Goal: Information Seeking & Learning: Learn about a topic

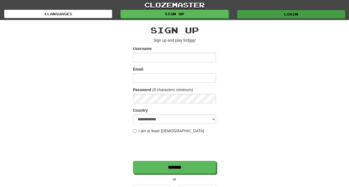
type input "*********"
click at [260, 15] on link "Login" at bounding box center [291, 14] width 108 height 8
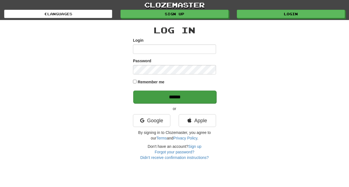
type input "*********"
click at [173, 95] on input "******" at bounding box center [174, 96] width 83 height 13
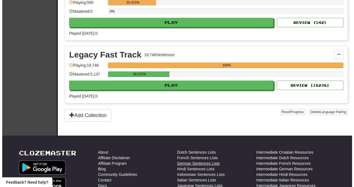
scroll to position [246, 0]
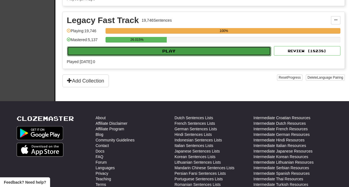
click at [175, 52] on button "Play" at bounding box center [169, 50] width 204 height 9
select select "**"
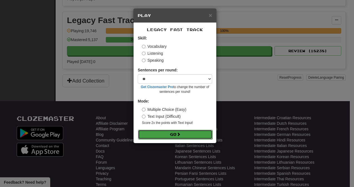
click at [174, 133] on button "Go" at bounding box center [175, 134] width 74 height 9
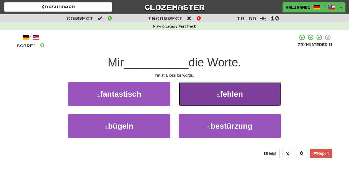
click at [197, 94] on button "2 . fehlen" at bounding box center [230, 94] width 103 height 24
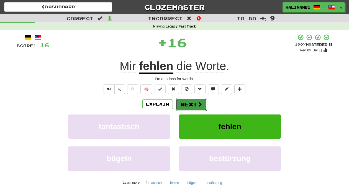
click at [190, 104] on button "Next" at bounding box center [191, 104] width 31 height 13
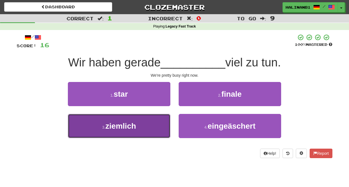
click at [157, 136] on button "3 . ziemlich" at bounding box center [119, 126] width 103 height 24
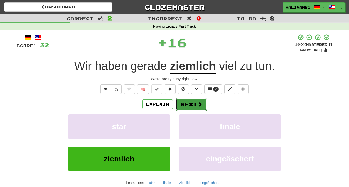
click at [200, 99] on button "Next" at bounding box center [191, 104] width 31 height 13
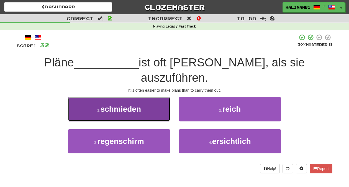
click at [154, 97] on button "1 . schmieden" at bounding box center [119, 109] width 103 height 24
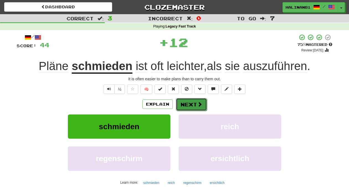
click at [184, 100] on button "Next" at bounding box center [191, 104] width 31 height 13
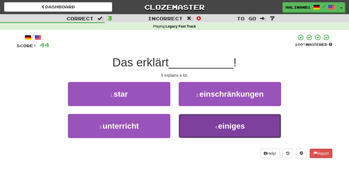
click at [192, 126] on button "4 . einiges" at bounding box center [230, 126] width 103 height 24
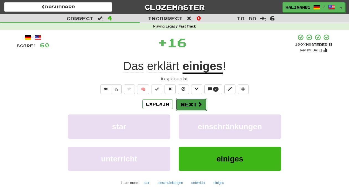
click at [194, 99] on button "Next" at bounding box center [191, 104] width 31 height 13
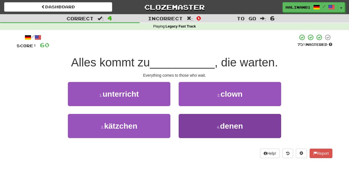
click at [197, 114] on div "1 . unterricht 2 . clown 3 . kätzchen 4 . denen" at bounding box center [174, 114] width 324 height 64
click at [199, 124] on button "4 . denen" at bounding box center [230, 126] width 103 height 24
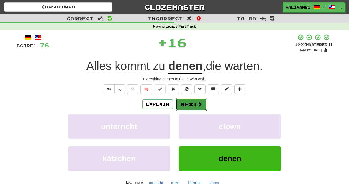
click at [189, 107] on button "Next" at bounding box center [191, 104] width 31 height 13
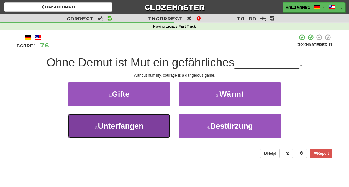
click at [158, 123] on button "3 . Unterfangen" at bounding box center [119, 126] width 103 height 24
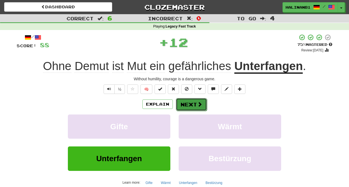
click at [201, 103] on span at bounding box center [199, 104] width 5 height 5
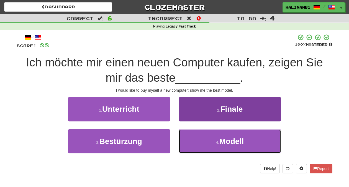
click at [201, 143] on button "4 . Modell" at bounding box center [230, 141] width 103 height 24
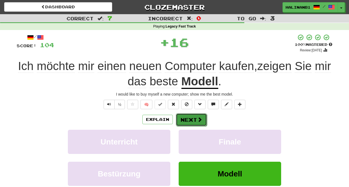
click at [201, 117] on span at bounding box center [199, 119] width 5 height 5
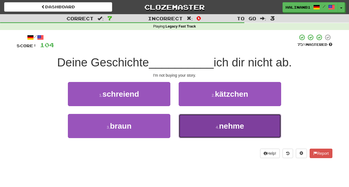
click at [201, 117] on button "4 . [PERSON_NAME]" at bounding box center [230, 126] width 103 height 24
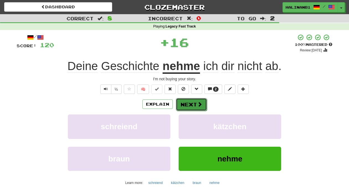
click at [196, 106] on button "Next" at bounding box center [191, 104] width 31 height 13
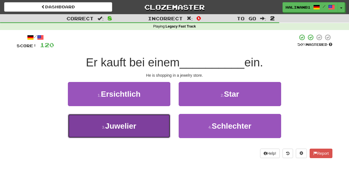
click at [148, 129] on button "3 . Juwelier" at bounding box center [119, 126] width 103 height 24
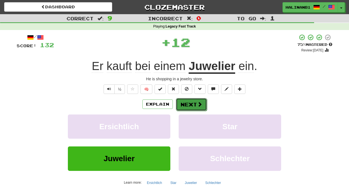
click at [177, 104] on button "Next" at bounding box center [191, 104] width 31 height 13
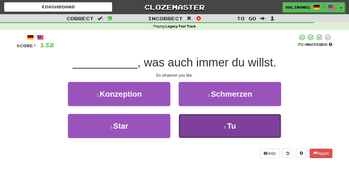
click at [189, 120] on button "4 . Tu" at bounding box center [230, 126] width 103 height 24
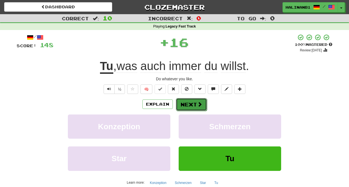
click at [183, 103] on button "Next" at bounding box center [191, 104] width 31 height 13
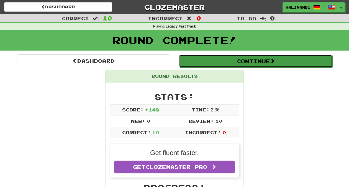
click at [202, 59] on button "Continue" at bounding box center [256, 61] width 154 height 13
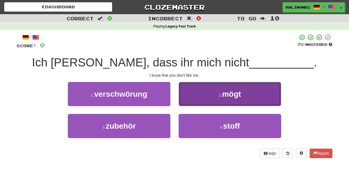
click at [183, 93] on button "2 . mögt" at bounding box center [230, 94] width 103 height 24
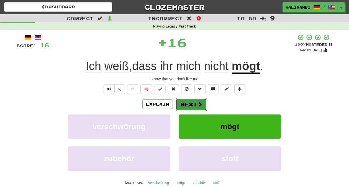
click at [184, 104] on button "Next" at bounding box center [191, 104] width 31 height 13
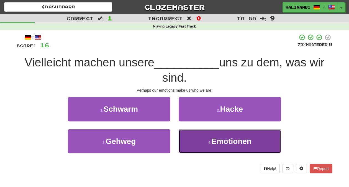
click at [190, 134] on button "4 . Emotionen" at bounding box center [230, 141] width 103 height 24
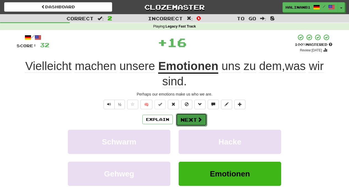
click at [191, 121] on button "Next" at bounding box center [191, 119] width 31 height 13
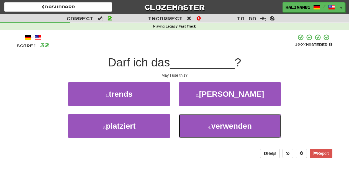
click at [191, 121] on button "4 . verwenden" at bounding box center [230, 126] width 103 height 24
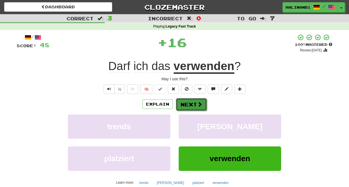
click at [192, 103] on button "Next" at bounding box center [191, 104] width 31 height 13
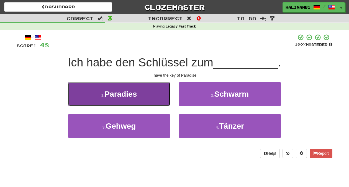
click at [155, 102] on button "1 . Paradies" at bounding box center [119, 94] width 103 height 24
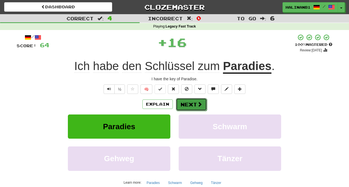
click at [200, 103] on span at bounding box center [199, 104] width 5 height 5
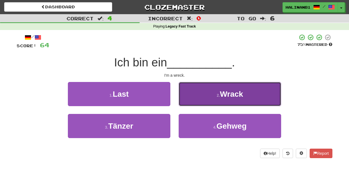
click at [201, 93] on button "2 . Wrack" at bounding box center [230, 94] width 103 height 24
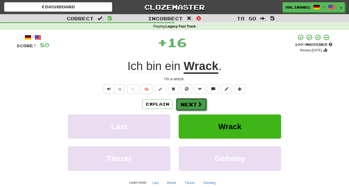
click at [195, 100] on button "Next" at bounding box center [191, 104] width 31 height 13
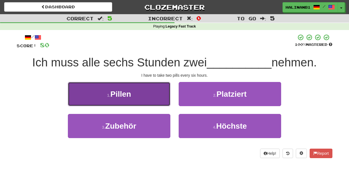
click at [145, 98] on button "1 . [GEOGRAPHIC_DATA]" at bounding box center [119, 94] width 103 height 24
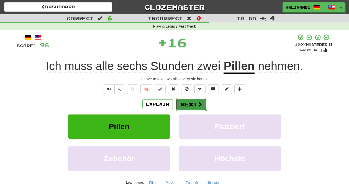
click at [191, 102] on button "Next" at bounding box center [191, 104] width 31 height 13
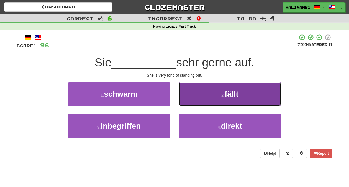
click at [191, 100] on button "2 . fällt" at bounding box center [230, 94] width 103 height 24
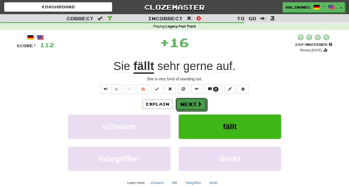
click at [191, 101] on button "Next" at bounding box center [191, 104] width 31 height 13
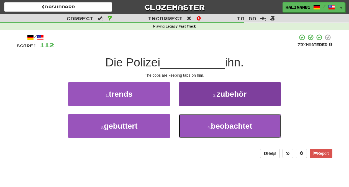
click at [191, 122] on button "4 . beobachtet" at bounding box center [230, 126] width 103 height 24
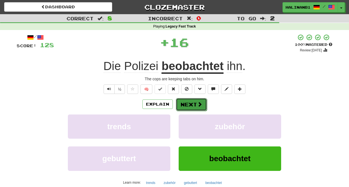
click at [191, 104] on button "Next" at bounding box center [191, 104] width 31 height 13
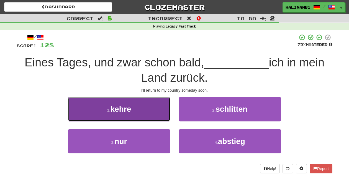
click at [139, 110] on button "1 . [GEOGRAPHIC_DATA]" at bounding box center [119, 109] width 103 height 24
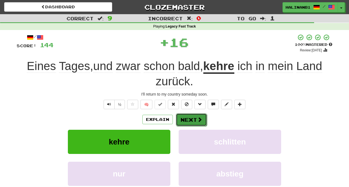
click at [183, 118] on button "Next" at bounding box center [191, 119] width 31 height 13
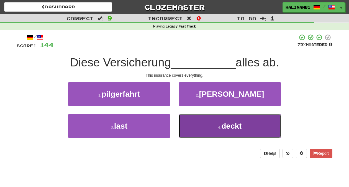
click at [183, 119] on button "4 . deckt" at bounding box center [230, 126] width 103 height 24
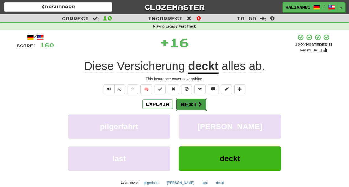
click at [189, 103] on button "Next" at bounding box center [191, 104] width 31 height 13
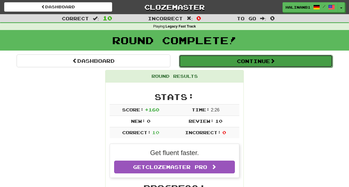
click at [197, 57] on button "Continue" at bounding box center [256, 61] width 154 height 13
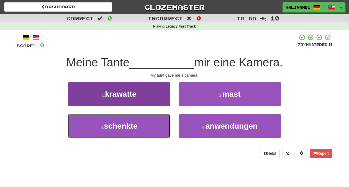
click at [146, 130] on button "3 . schenkte" at bounding box center [119, 126] width 103 height 24
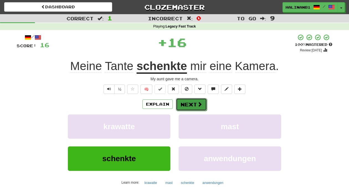
click at [188, 102] on button "Next" at bounding box center [191, 104] width 31 height 13
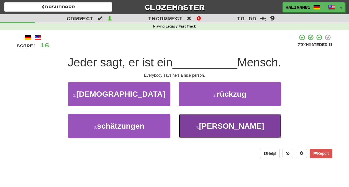
click at [192, 130] on button "4 . [PERSON_NAME]" at bounding box center [230, 126] width 103 height 24
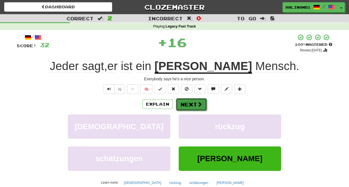
click at [195, 103] on button "Next" at bounding box center [191, 104] width 31 height 13
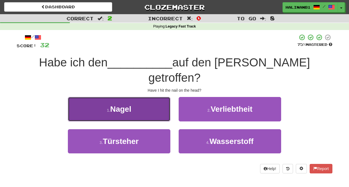
click at [151, 97] on button "1 . [GEOGRAPHIC_DATA]" at bounding box center [119, 109] width 103 height 24
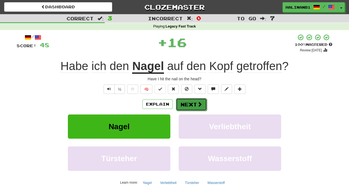
click at [197, 103] on span at bounding box center [199, 104] width 5 height 5
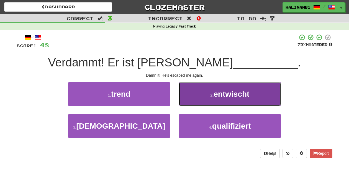
click at [194, 100] on button "2 . entwischt" at bounding box center [230, 94] width 103 height 24
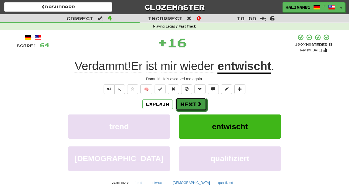
click at [194, 100] on button "Next" at bounding box center [191, 104] width 31 height 13
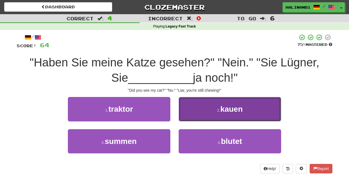
click at [192, 106] on button "2 . kauen" at bounding box center [230, 109] width 103 height 24
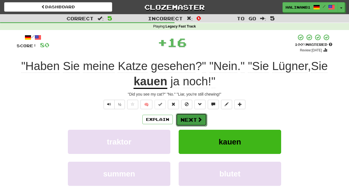
click at [193, 117] on button "Next" at bounding box center [191, 119] width 31 height 13
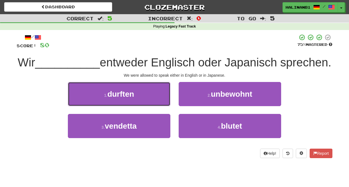
drag, startPoint x: 146, startPoint y: 90, endPoint x: 148, endPoint y: 95, distance: 5.1
click at [146, 92] on button "1 . durften" at bounding box center [119, 94] width 103 height 24
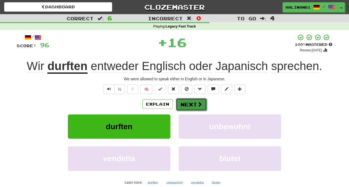
click at [180, 104] on button "Next" at bounding box center [191, 104] width 31 height 13
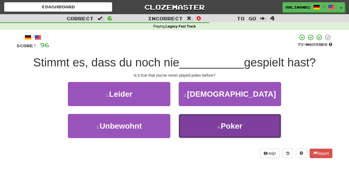
click at [189, 124] on button "4 . Poker" at bounding box center [230, 126] width 103 height 24
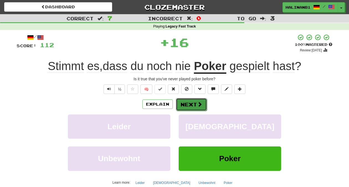
click at [193, 105] on button "Next" at bounding box center [191, 104] width 31 height 13
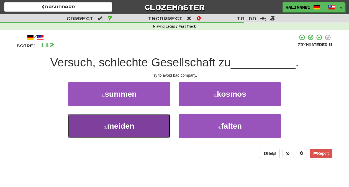
click at [153, 131] on button "3 . [GEOGRAPHIC_DATA]" at bounding box center [119, 126] width 103 height 24
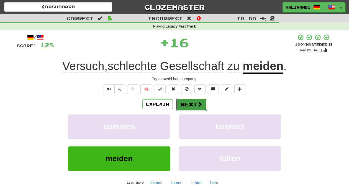
click at [187, 105] on button "Next" at bounding box center [191, 104] width 31 height 13
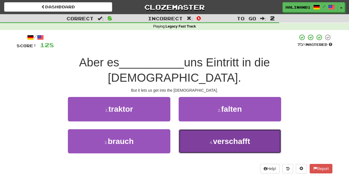
click at [193, 129] on button "4 . verschafft" at bounding box center [230, 141] width 103 height 24
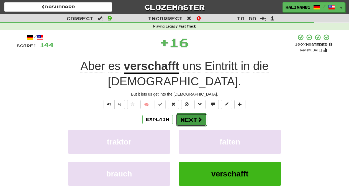
click at [192, 113] on button "Next" at bounding box center [191, 119] width 31 height 13
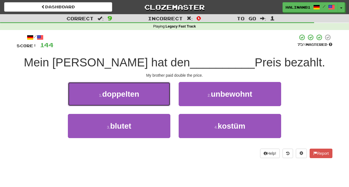
click at [152, 96] on button "1 . doppelten" at bounding box center [119, 94] width 103 height 24
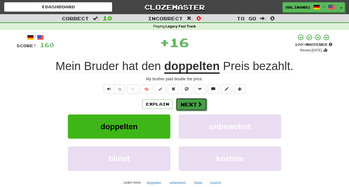
click at [187, 105] on button "Next" at bounding box center [191, 104] width 31 height 13
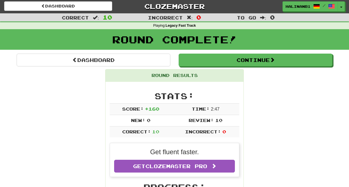
scroll to position [1, 0]
